Goal: Transaction & Acquisition: Purchase product/service

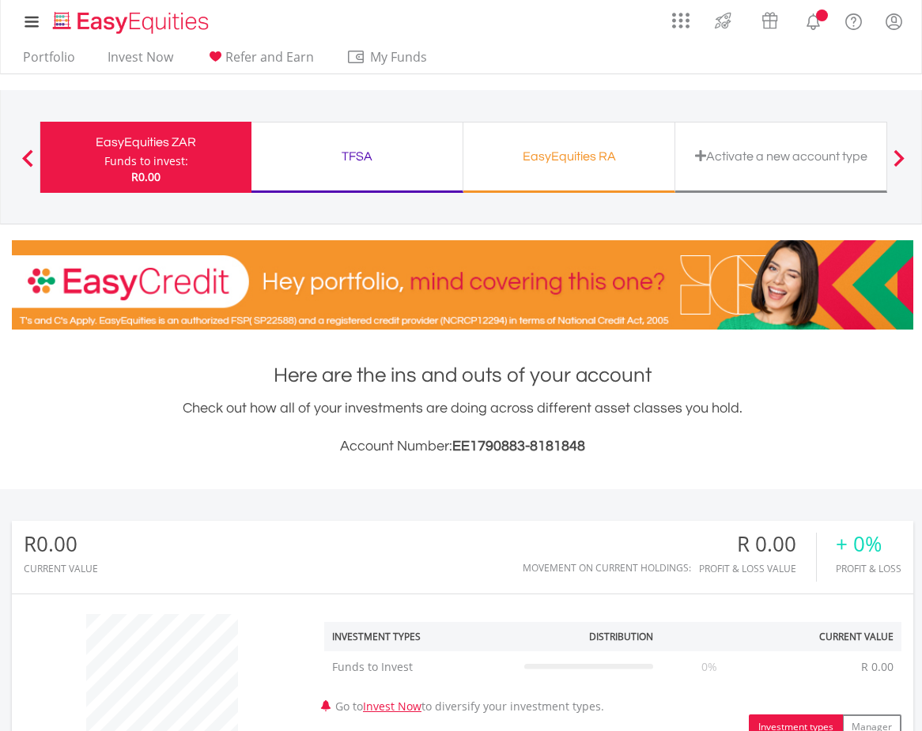
click at [398, 166] on div "TFSA" at bounding box center [357, 156] width 192 height 22
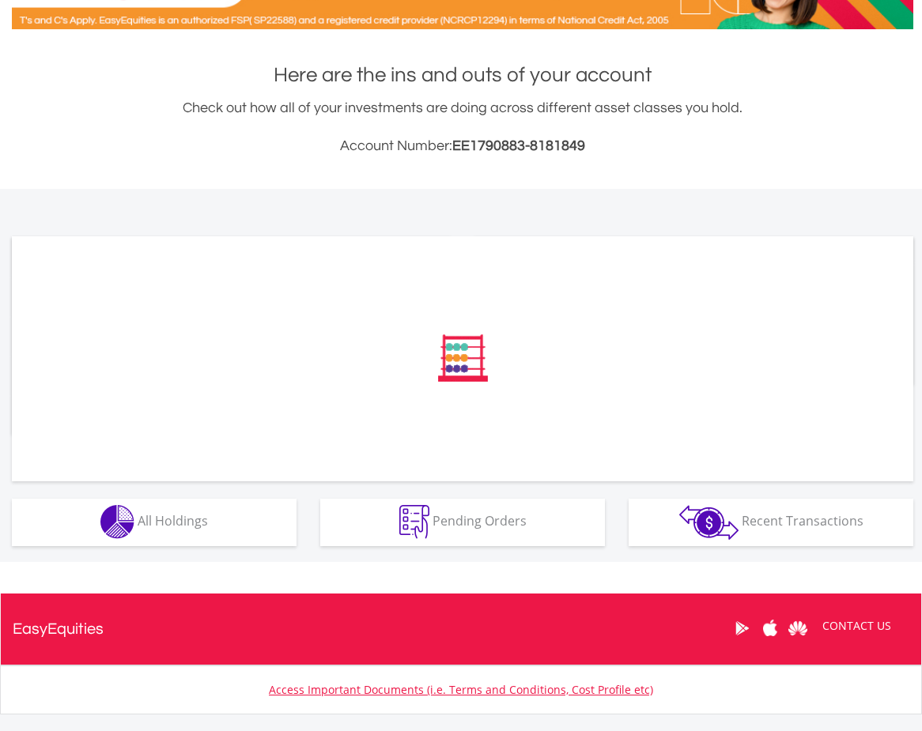
scroll to position [311, 0]
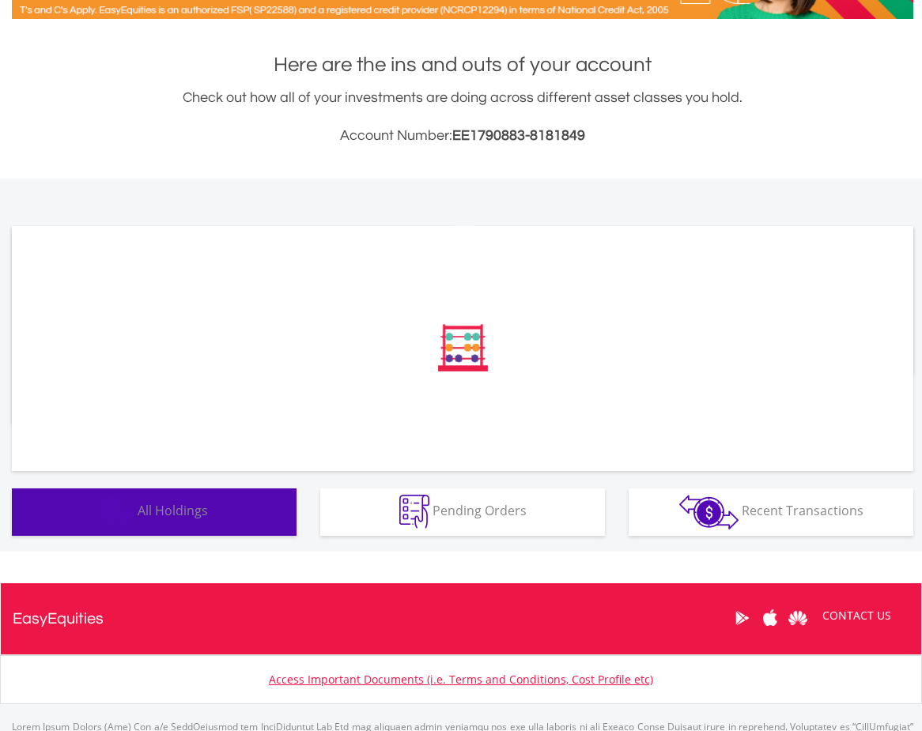
click at [238, 500] on button "Holdings All Holdings" at bounding box center [154, 512] width 285 height 47
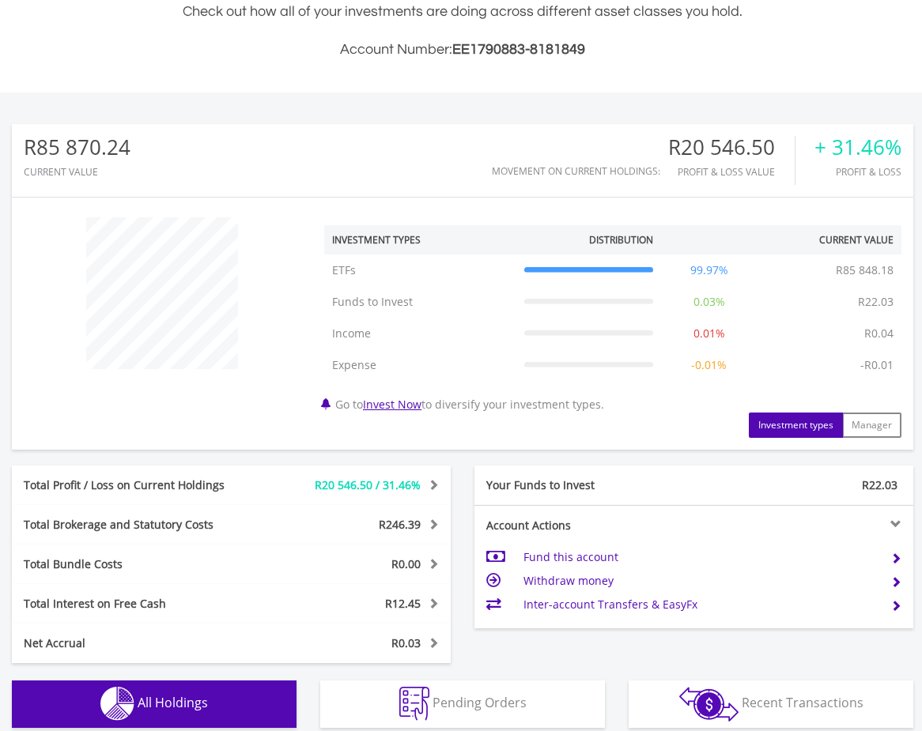
scroll to position [388, 0]
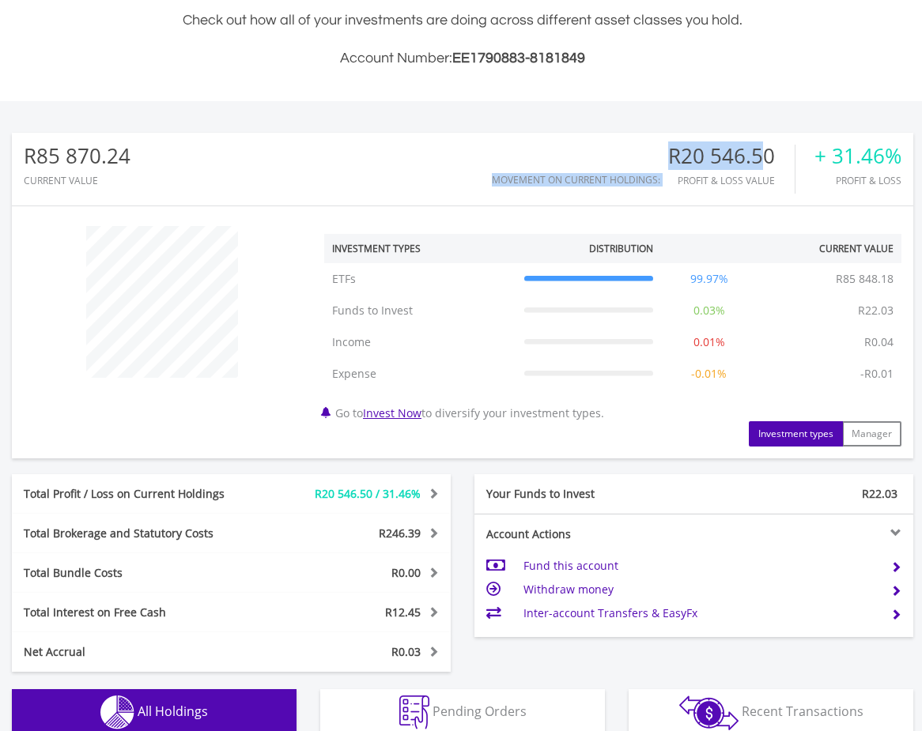
drag, startPoint x: 662, startPoint y: 157, endPoint x: 771, endPoint y: 162, distance: 109.2
click at [768, 161] on div "Movement on Current Holdings: R20 546.50 Profit & Loss Value + 31.46% Profit & …" at bounding box center [697, 169] width 410 height 49
click at [771, 162] on div "R20 546.50" at bounding box center [731, 156] width 126 height 23
drag, startPoint x: 782, startPoint y: 182, endPoint x: 662, endPoint y: 155, distance: 123.1
click at [662, 155] on div "Movement on Current Holdings: R20 546.50 Profit & Loss Value + 31.46% Profit & …" at bounding box center [697, 169] width 410 height 49
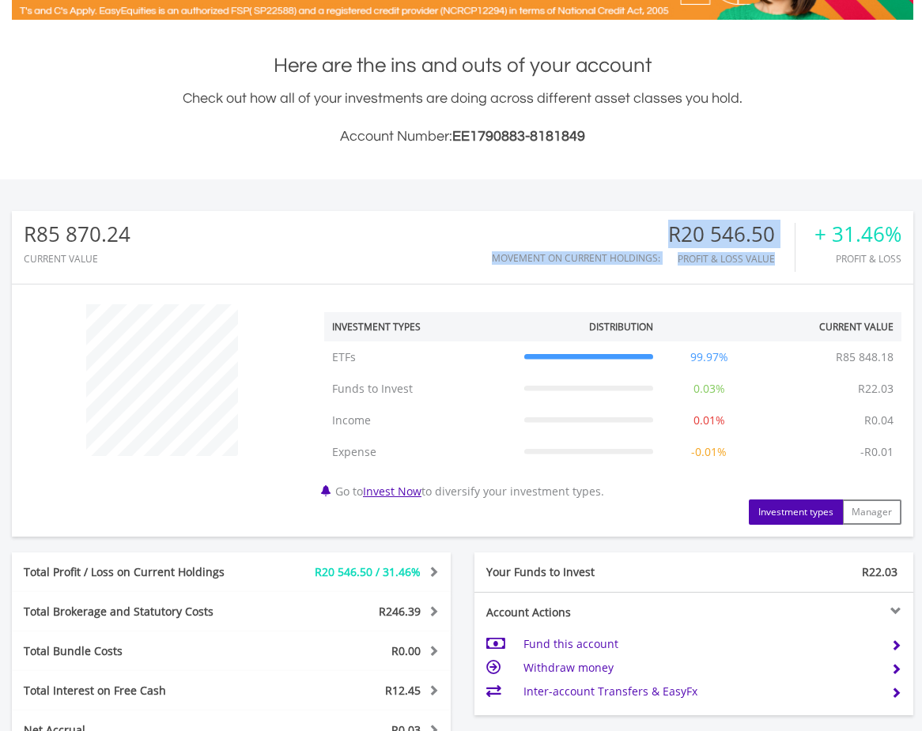
scroll to position [242, 0]
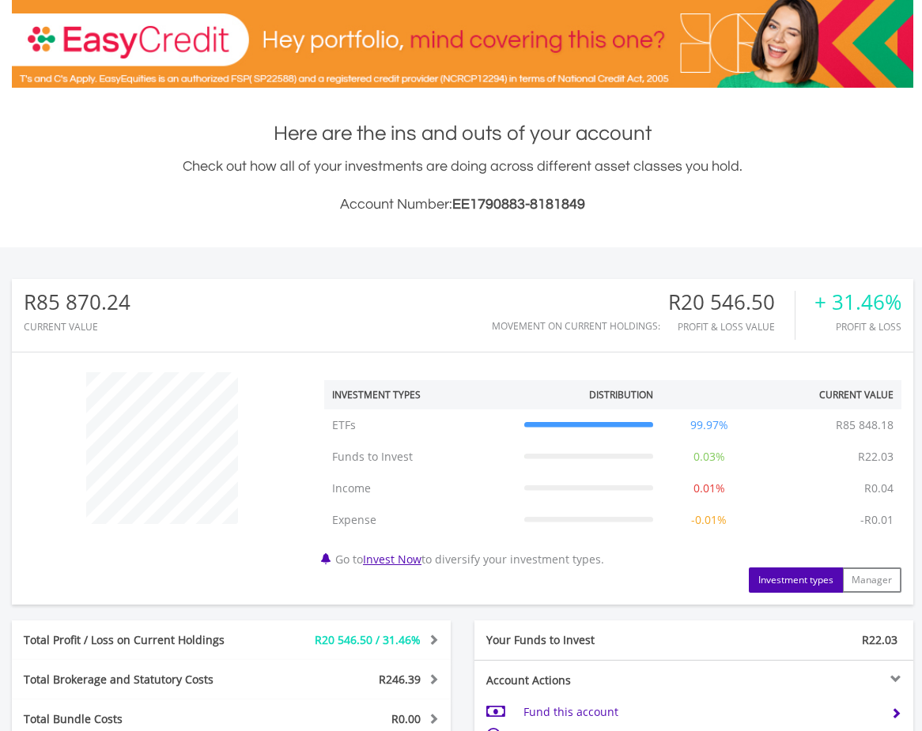
click at [479, 259] on div "R85 870.24 CURRENT VALUE Movement on Current Holdings: R20 546.50 Profit & Loss…" at bounding box center [462, 572] width 1059 height 651
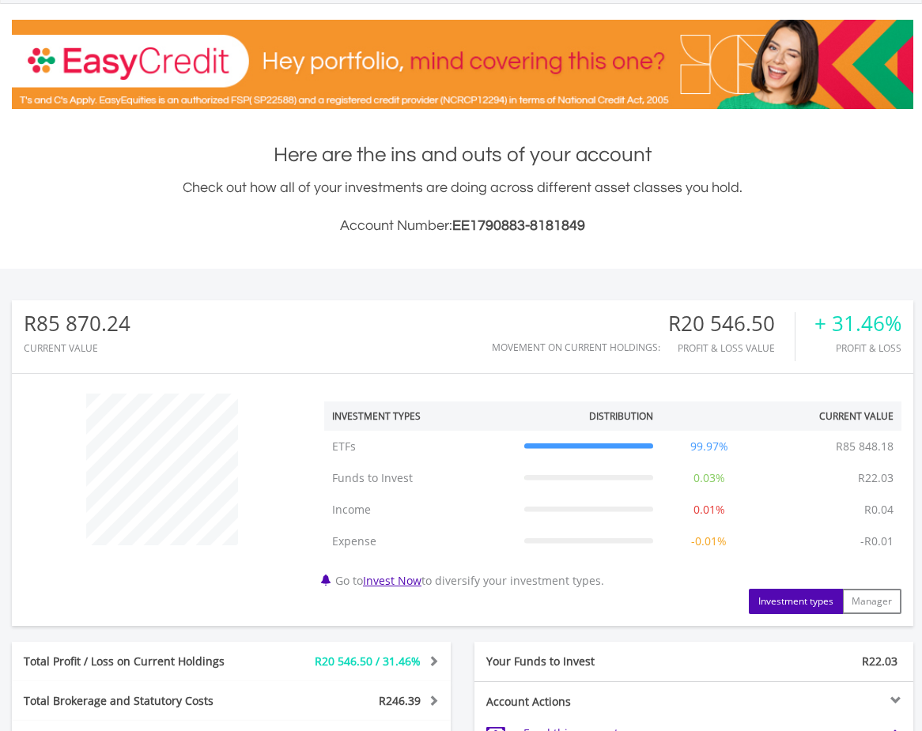
scroll to position [217, 0]
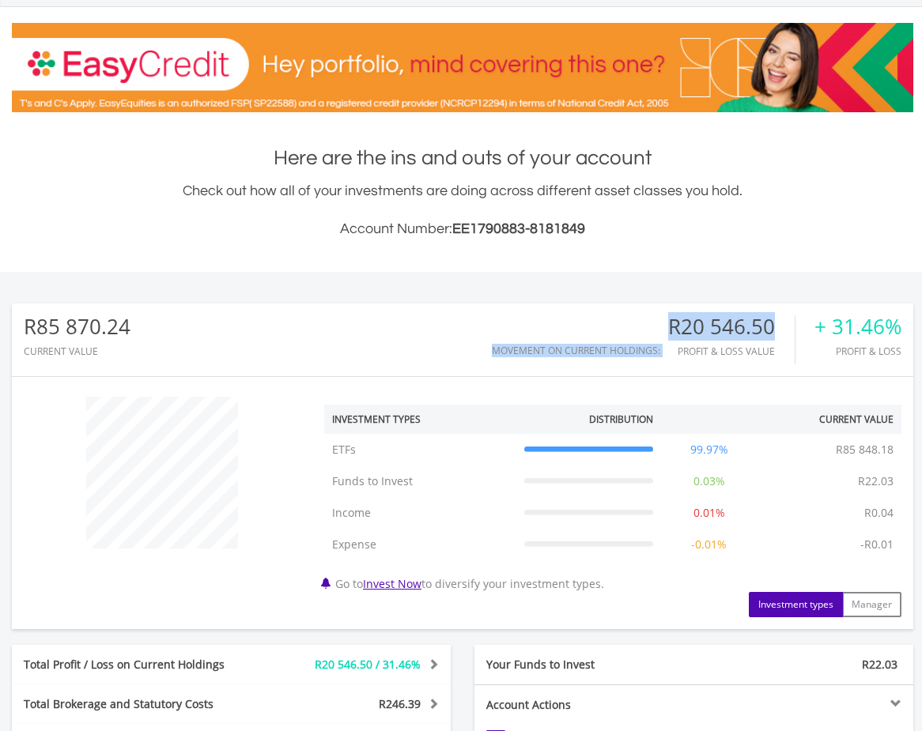
drag, startPoint x: 670, startPoint y: 317, endPoint x: 789, endPoint y: 322, distance: 119.5
click at [788, 321] on div "Movement on Current Holdings: R20 546.50 Profit & Loss Value + 31.46% Profit & …" at bounding box center [697, 339] width 410 height 49
click at [789, 322] on div "R20 546.50" at bounding box center [731, 326] width 126 height 23
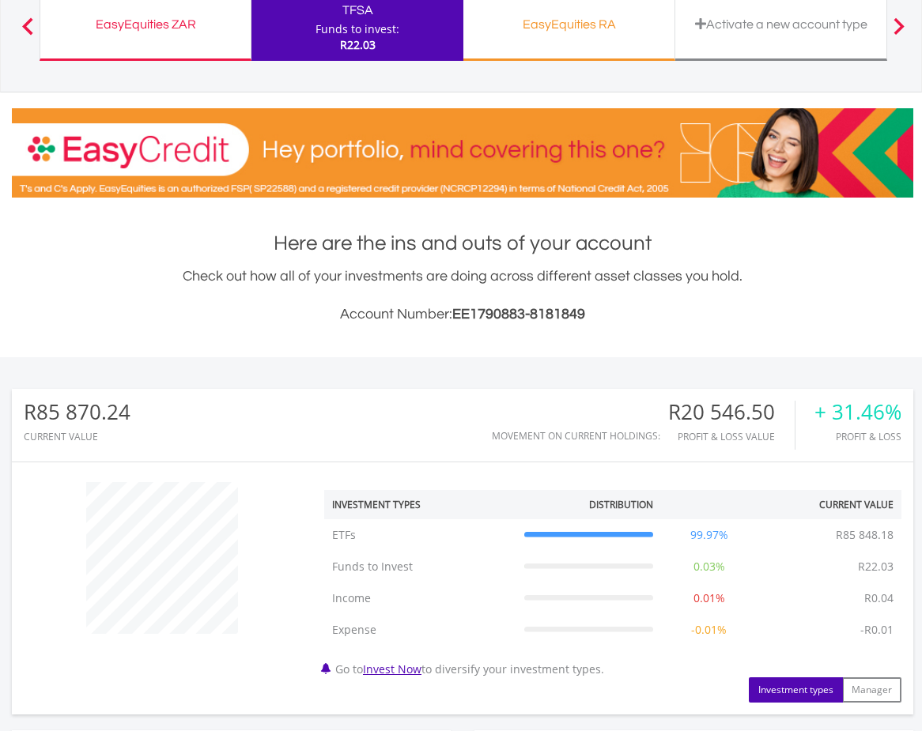
scroll to position [0, 0]
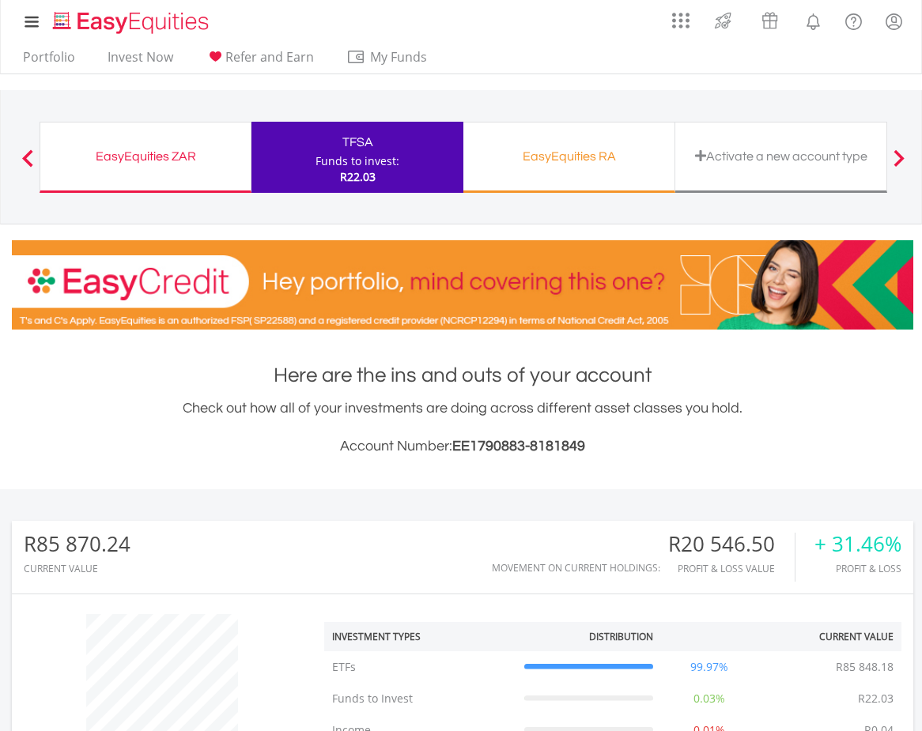
click at [148, 44] on ul "Portfolio Invest Now Refer and Earn My Funds Fund your accounts Withdraw Money …" at bounding box center [230, 58] width 434 height 30
click at [150, 55] on link "Invest Now" at bounding box center [140, 61] width 78 height 25
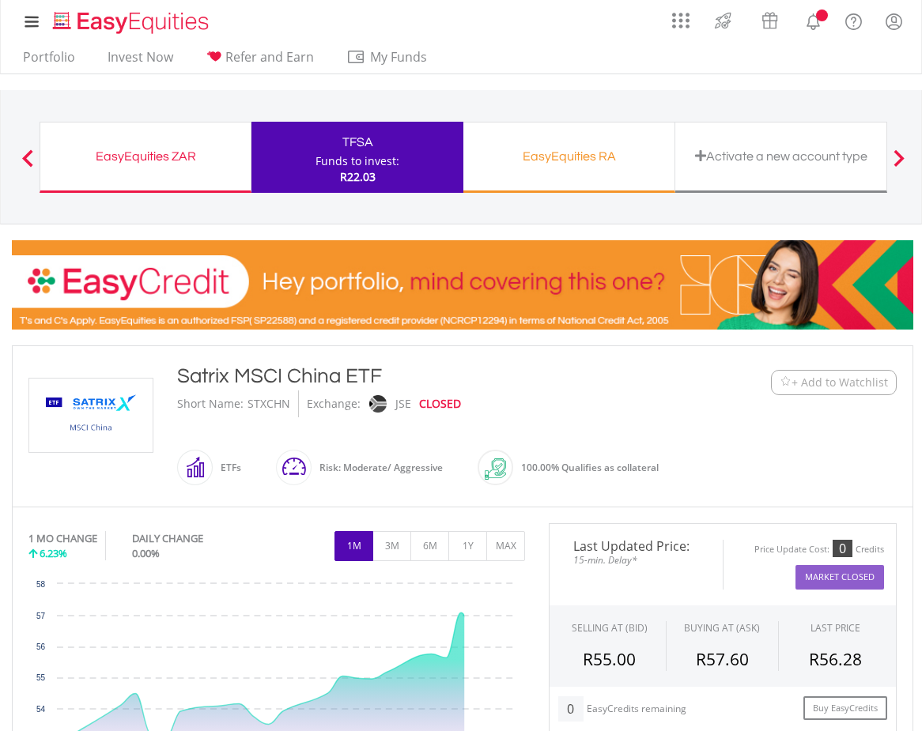
scroll to position [160, 0]
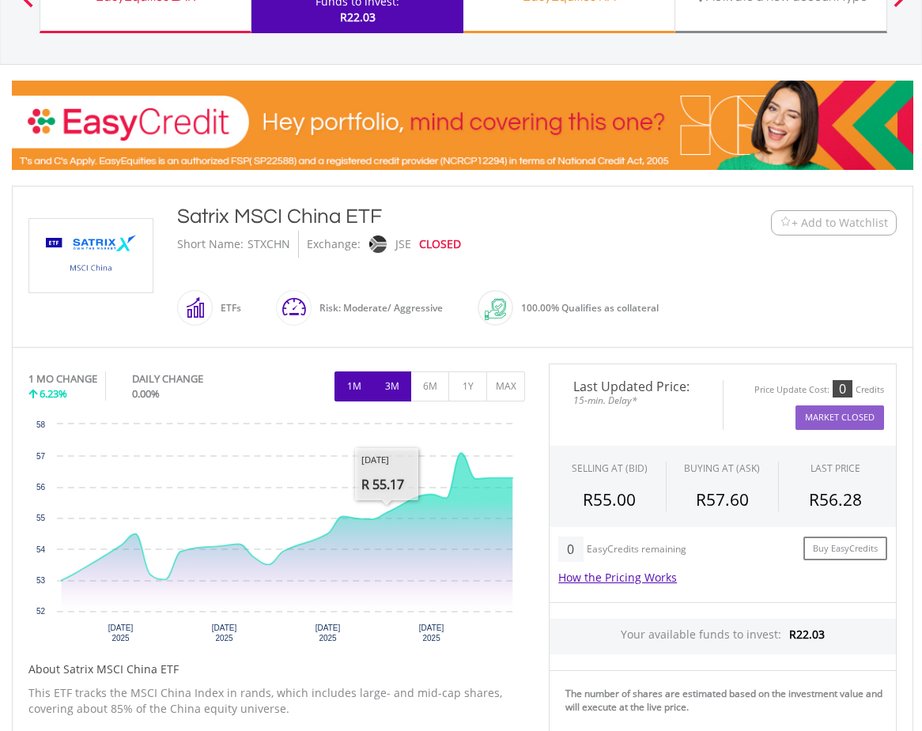
click at [402, 396] on button "3M" at bounding box center [391, 387] width 39 height 30
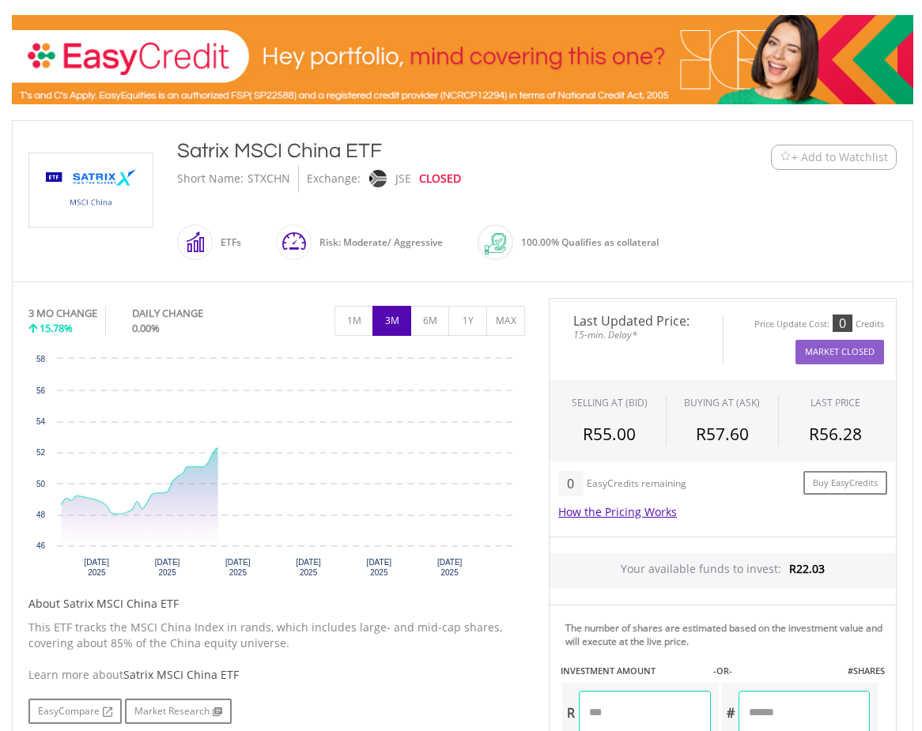
scroll to position [227, 0]
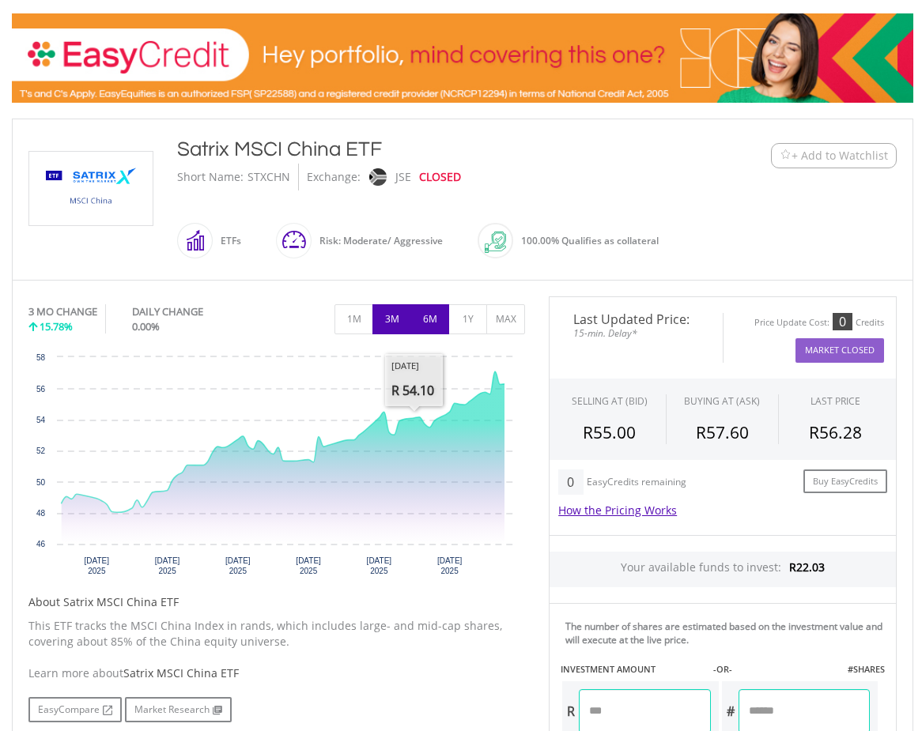
click at [432, 318] on button "6M" at bounding box center [429, 319] width 39 height 30
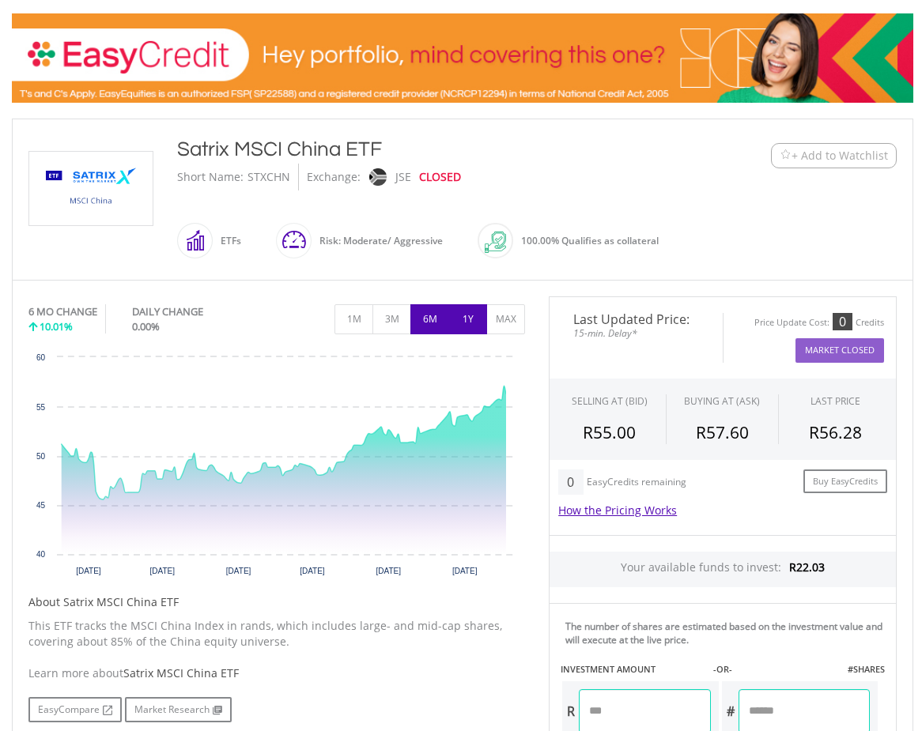
click at [472, 322] on button "1Y" at bounding box center [467, 319] width 39 height 30
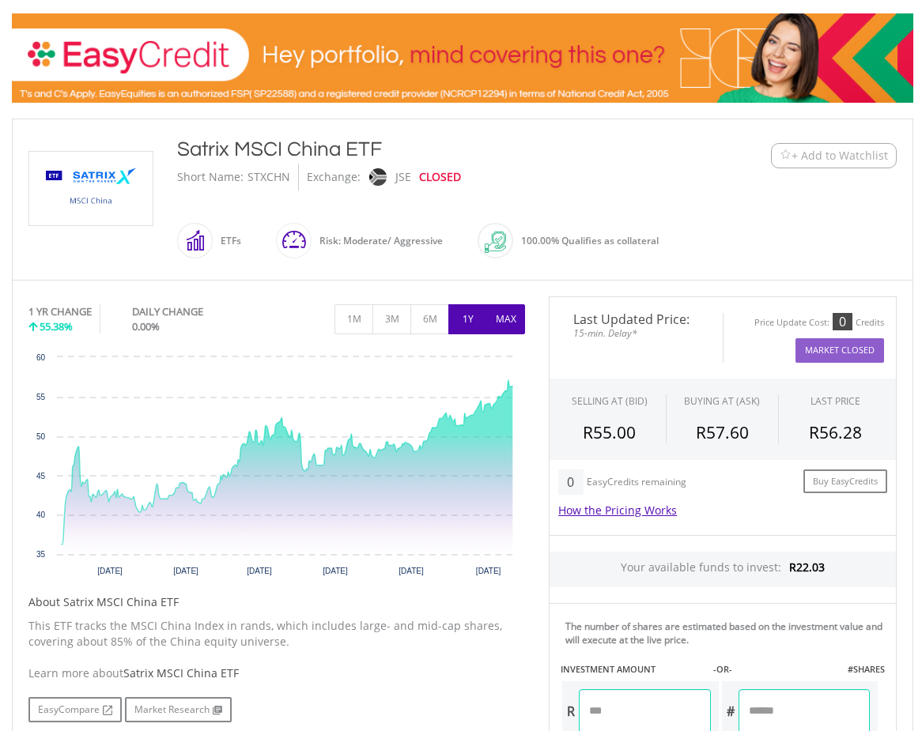
click at [508, 319] on button "MAX" at bounding box center [505, 319] width 39 height 30
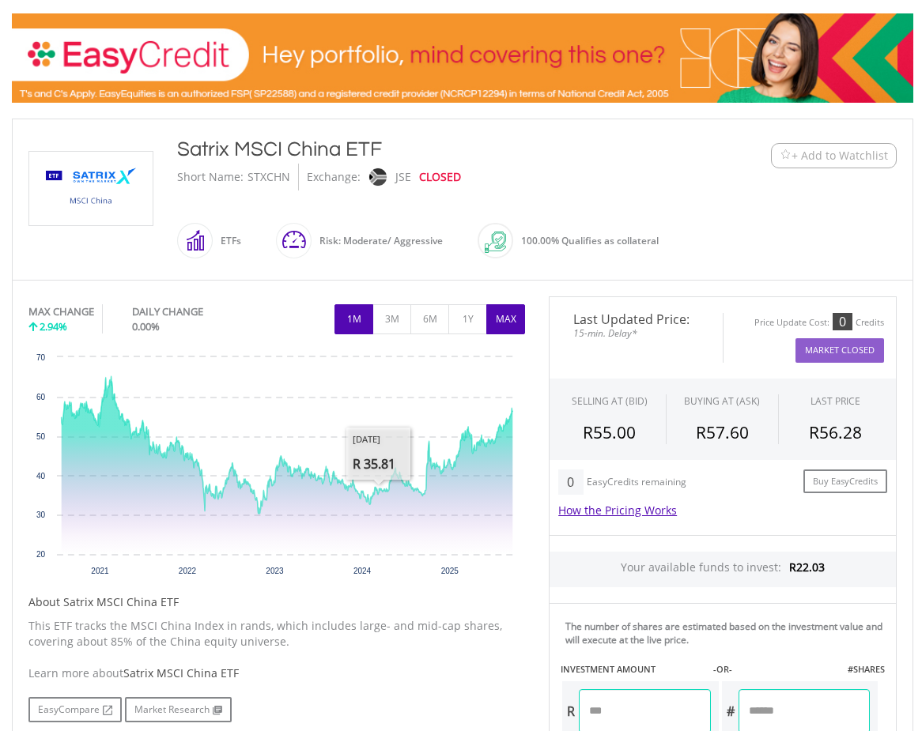
click at [360, 325] on button "1M" at bounding box center [353, 319] width 39 height 30
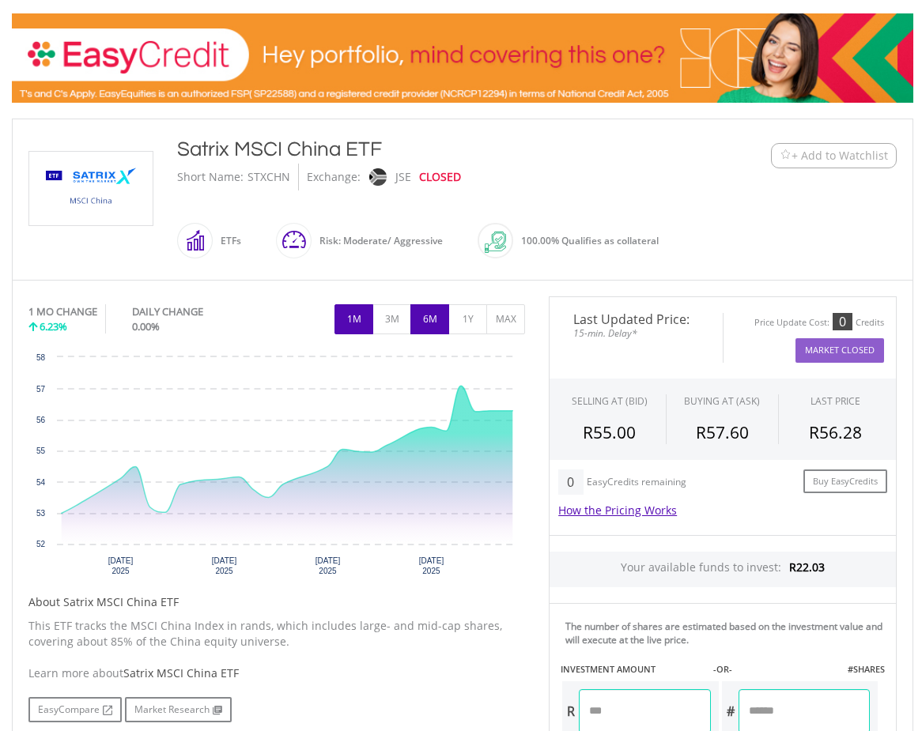
click at [437, 320] on button "6M" at bounding box center [429, 319] width 39 height 30
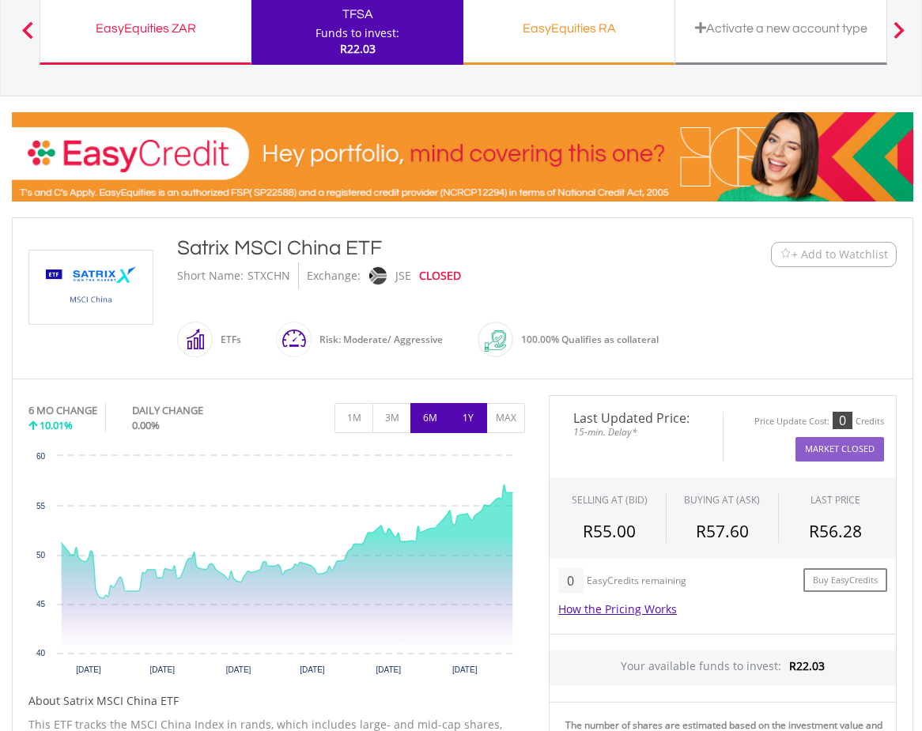
scroll to position [9, 0]
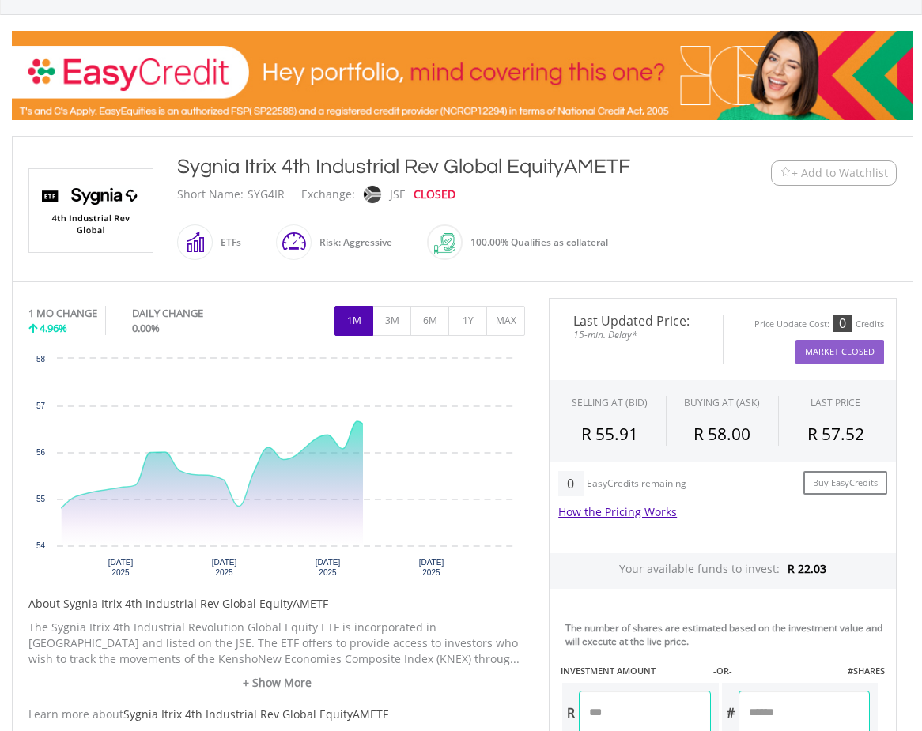
scroll to position [219, 0]
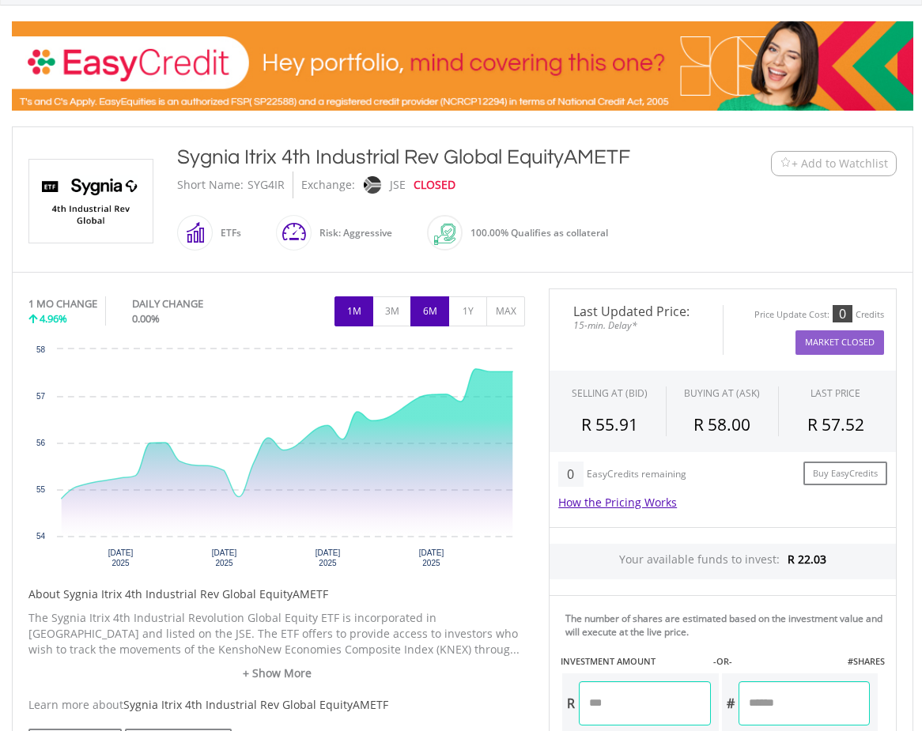
click at [428, 313] on button "6M" at bounding box center [429, 311] width 39 height 30
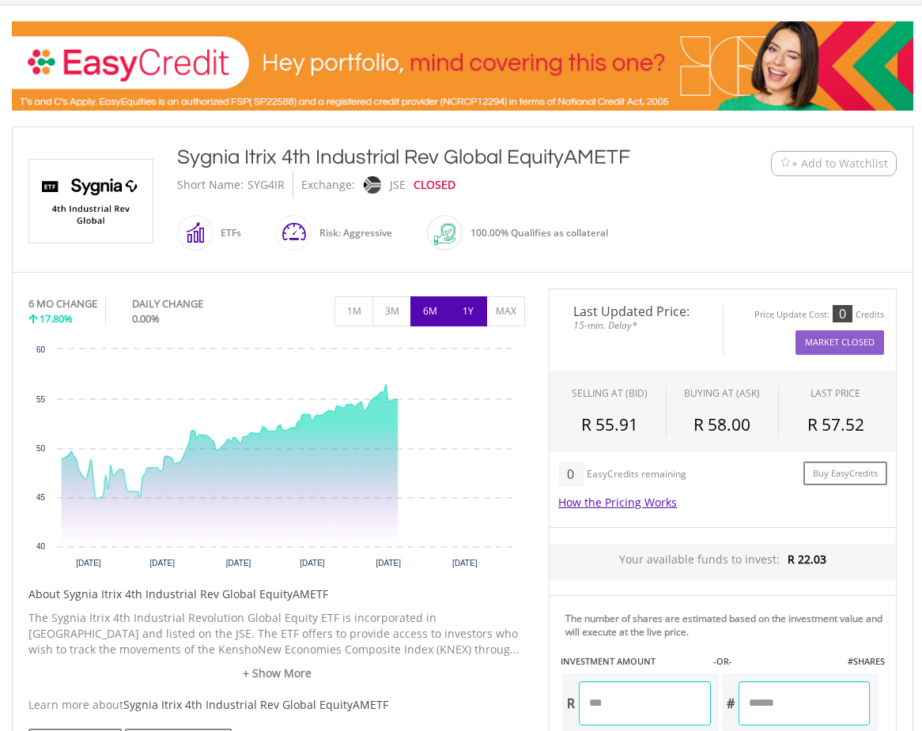
click at [456, 318] on button "1Y" at bounding box center [467, 311] width 39 height 30
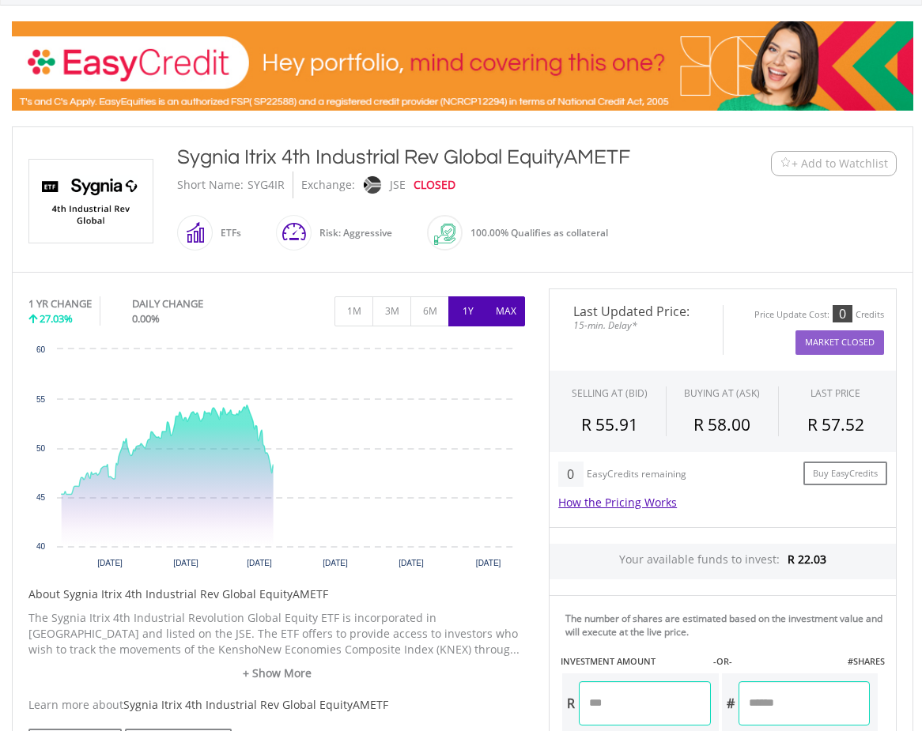
click at [502, 313] on button "MAX" at bounding box center [505, 311] width 39 height 30
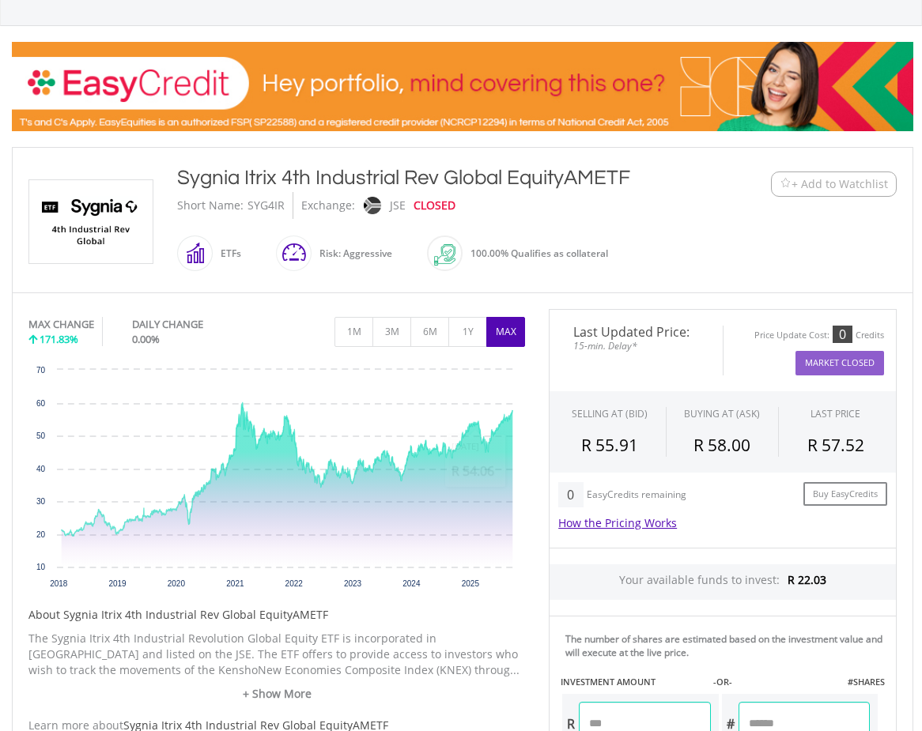
scroll to position [178, 0]
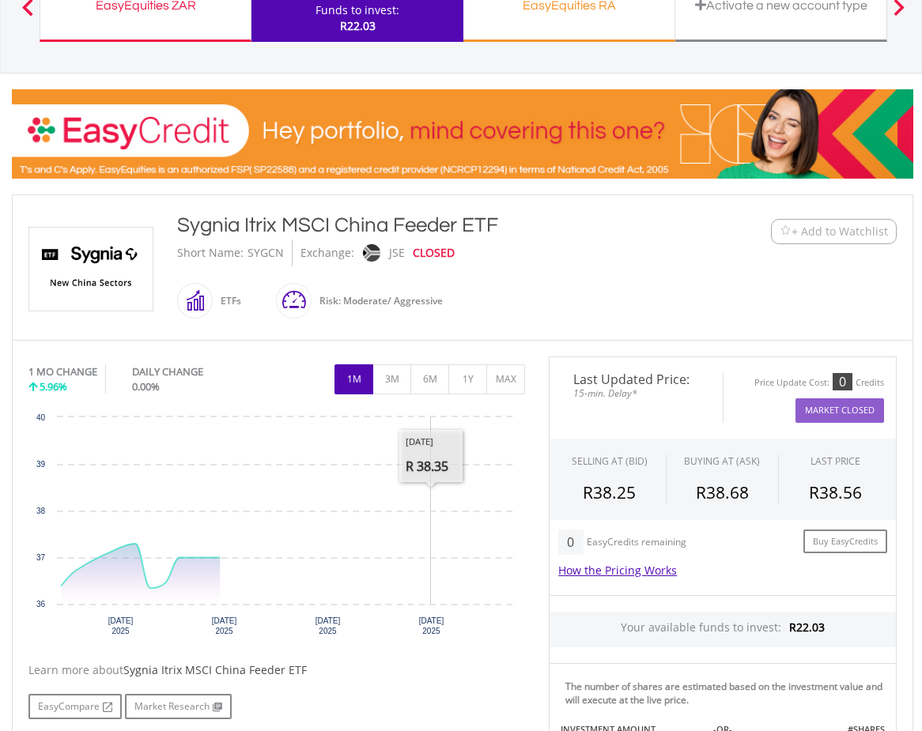
scroll to position [142, 0]
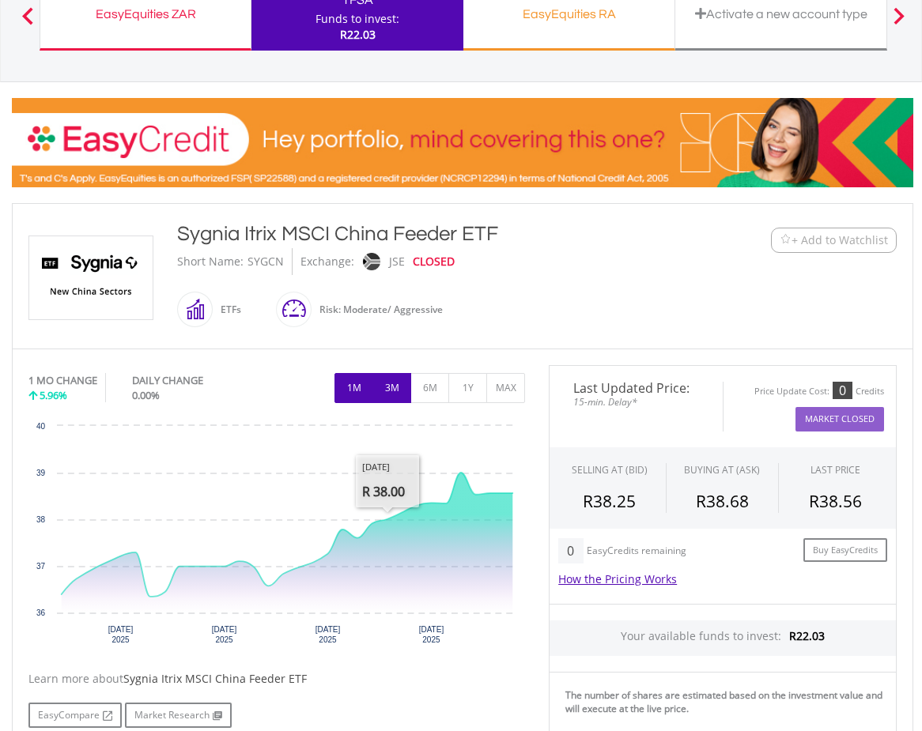
click at [391, 398] on button "3M" at bounding box center [391, 388] width 39 height 30
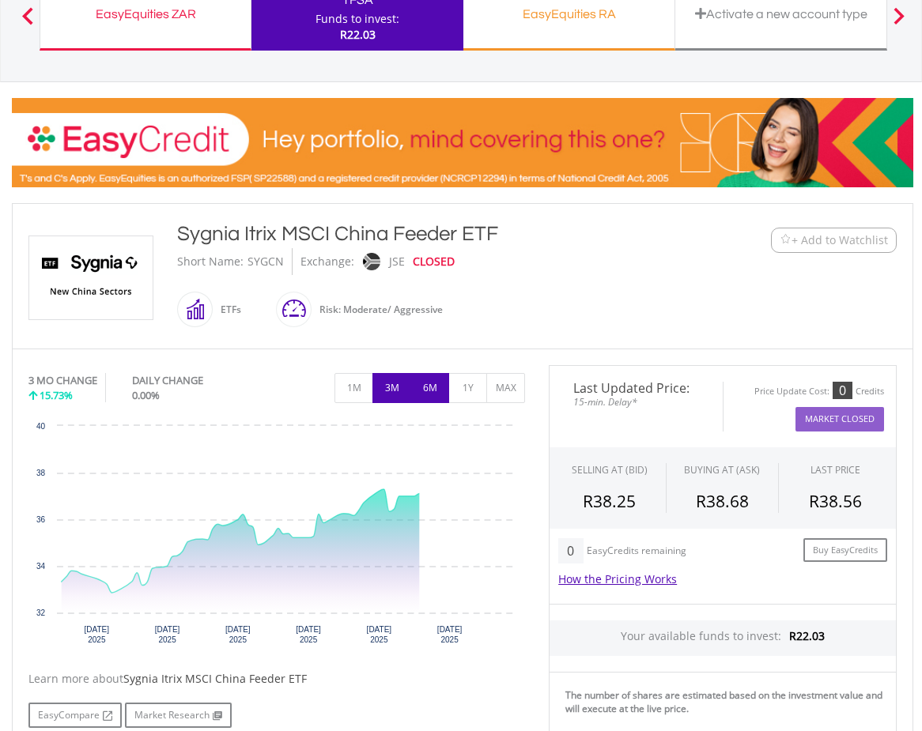
click at [440, 392] on button "6M" at bounding box center [429, 388] width 39 height 30
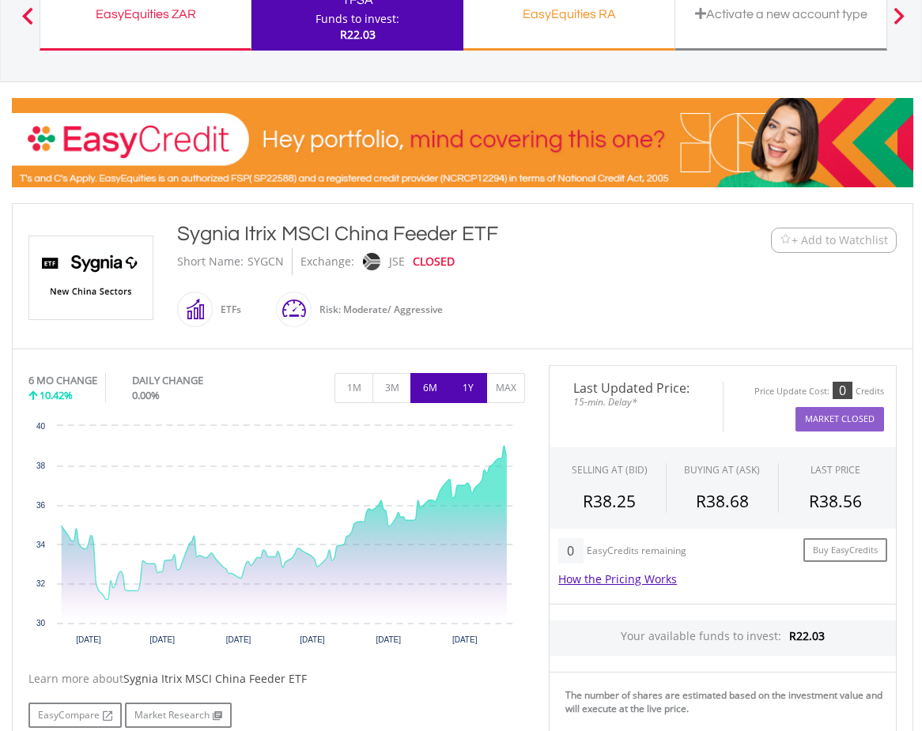
click at [474, 387] on button "1Y" at bounding box center [467, 388] width 39 height 30
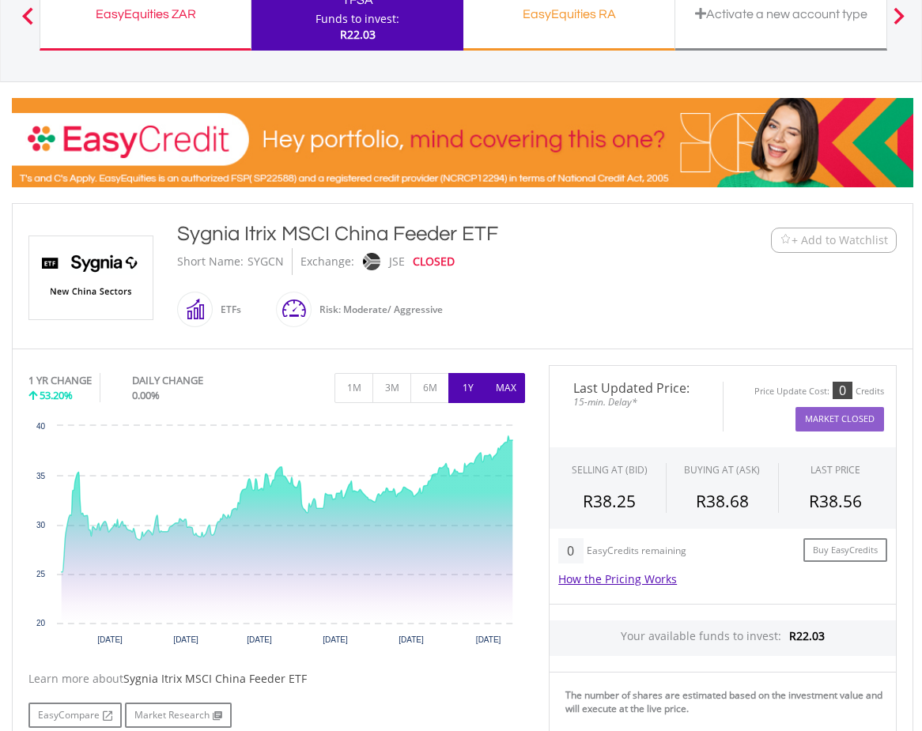
click at [508, 394] on button "MAX" at bounding box center [505, 388] width 39 height 30
